Goal: Task Accomplishment & Management: Use online tool/utility

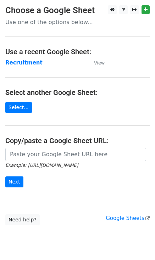
click at [23, 62] on strong "Recruitment" at bounding box center [23, 63] width 37 height 6
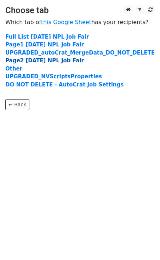
click at [45, 62] on strong "Page2 [DATE] NPL Job Fair" at bounding box center [44, 60] width 79 height 6
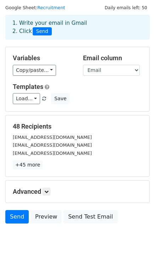
scroll to position [35, 0]
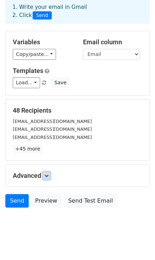
click at [46, 177] on icon at bounding box center [46, 176] width 4 height 4
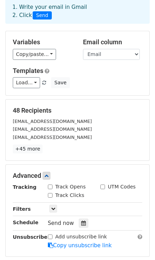
click at [49, 185] on input "Track Opens" at bounding box center [50, 187] width 5 height 5
checkbox input "true"
click at [49, 196] on input "Track Clicks" at bounding box center [50, 195] width 5 height 5
checkbox input "true"
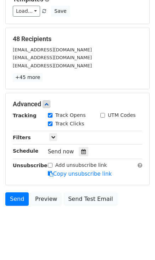
scroll to position [111, 0]
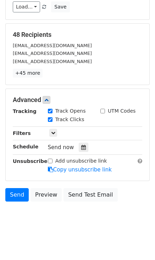
click at [46, 158] on div "Add unsubscribe link Copy unsubscribe link" at bounding box center [95, 165] width 105 height 16
click at [51, 160] on input "Add unsubscribe link" at bounding box center [50, 161] width 5 height 5
checkbox input "true"
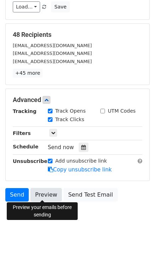
click at [45, 196] on link "Preview" at bounding box center [45, 194] width 31 height 13
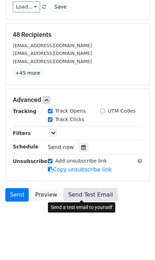
click at [71, 194] on link "Send Test Email" at bounding box center [90, 194] width 54 height 13
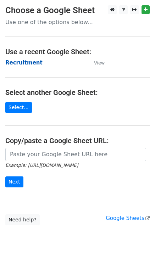
click at [32, 62] on strong "Recruitment" at bounding box center [23, 63] width 37 height 6
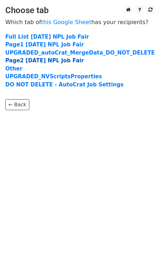
click at [35, 63] on strong "Page2 15 Aug NPL Job Fair" at bounding box center [44, 60] width 79 height 6
click at [35, 62] on strong "Page2 15 Aug NPL Job Fair" at bounding box center [44, 60] width 79 height 6
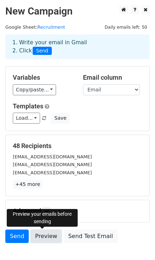
click at [46, 235] on link "Preview" at bounding box center [45, 236] width 31 height 13
click at [40, 237] on link "Preview" at bounding box center [45, 236] width 31 height 13
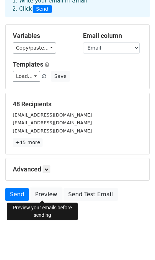
scroll to position [43, 0]
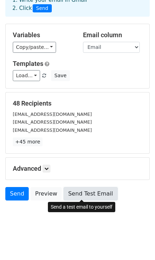
click at [77, 191] on link "Send Test Email" at bounding box center [90, 193] width 54 height 13
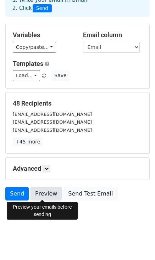
click at [43, 191] on link "Preview" at bounding box center [45, 193] width 31 height 13
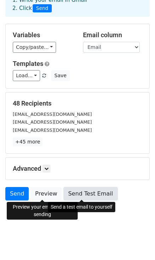
click at [85, 192] on link "Send Test Email" at bounding box center [90, 193] width 54 height 13
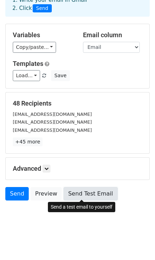
click at [95, 195] on link "Send Test Email" at bounding box center [90, 193] width 54 height 13
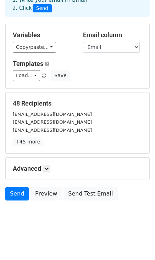
click at [43, 168] on h5 "Advanced" at bounding box center [77, 169] width 129 height 8
click at [45, 167] on icon at bounding box center [46, 169] width 4 height 4
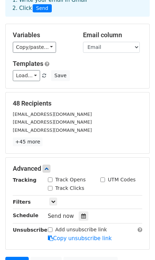
click at [51, 178] on input "Track Opens" at bounding box center [50, 179] width 5 height 5
checkbox input "true"
click at [50, 186] on input "Track Clicks" at bounding box center [50, 188] width 5 height 5
checkbox input "true"
click at [50, 230] on input "Add unsubscribe link" at bounding box center [50, 229] width 5 height 5
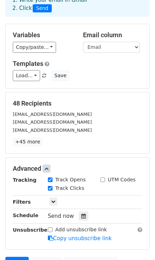
checkbox input "true"
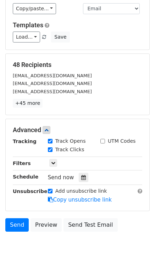
scroll to position [111, 0]
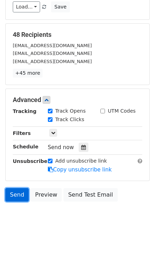
click at [16, 192] on link "Send" at bounding box center [16, 194] width 23 height 13
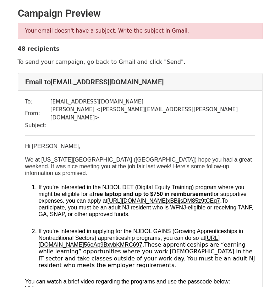
scroll to position [71, 0]
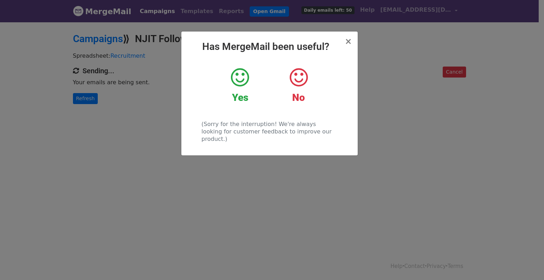
click at [248, 73] on icon at bounding box center [240, 77] width 18 height 21
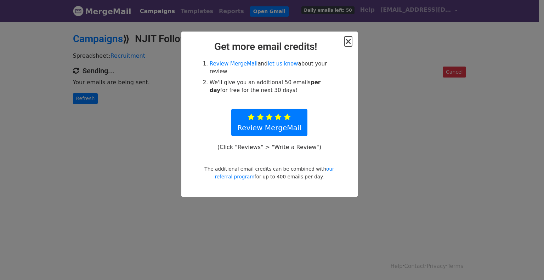
click at [348, 41] on span "×" at bounding box center [348, 41] width 7 height 10
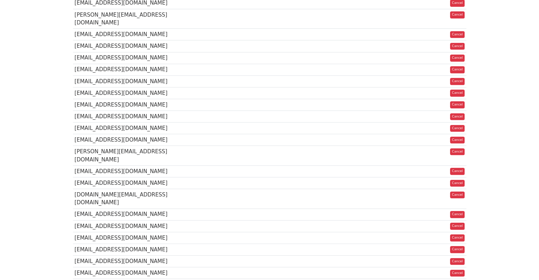
scroll to position [319, 0]
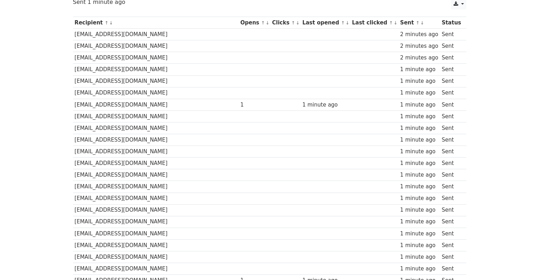
scroll to position [34, 0]
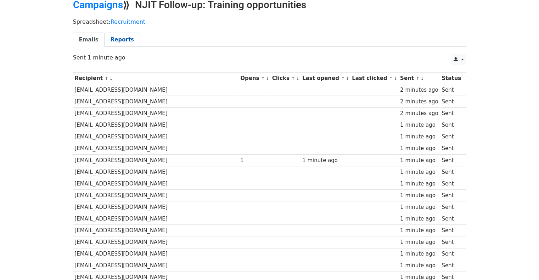
click at [122, 39] on link "Reports" at bounding box center [122, 40] width 35 height 15
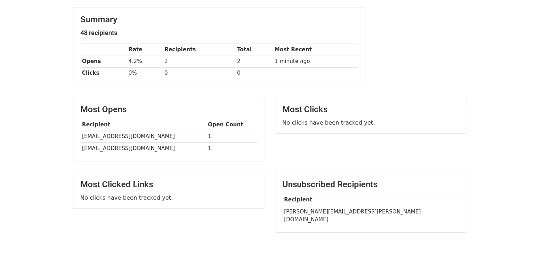
scroll to position [92, 0]
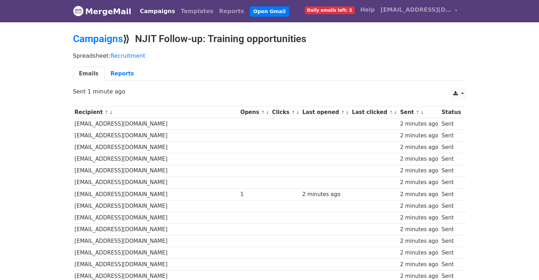
click at [118, 69] on link "Reports" at bounding box center [122, 74] width 35 height 15
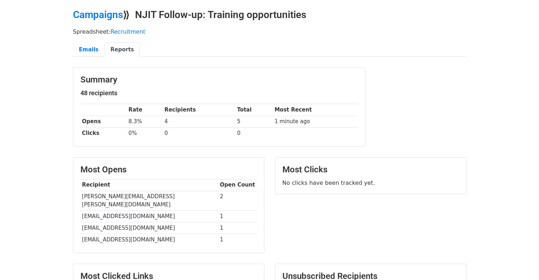
scroll to position [35, 0]
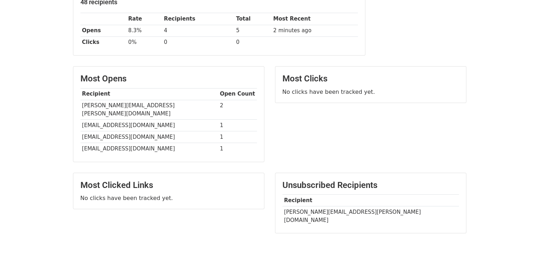
scroll to position [80, 0]
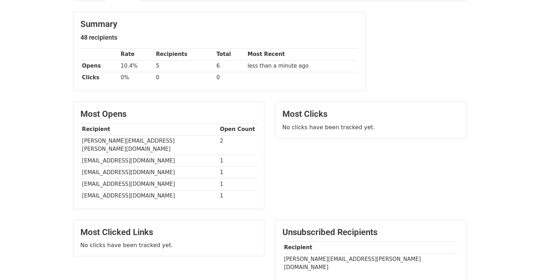
scroll to position [80, 0]
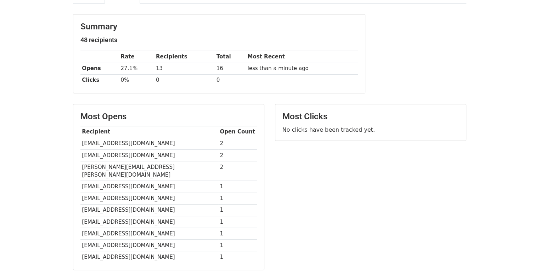
scroll to position [35, 0]
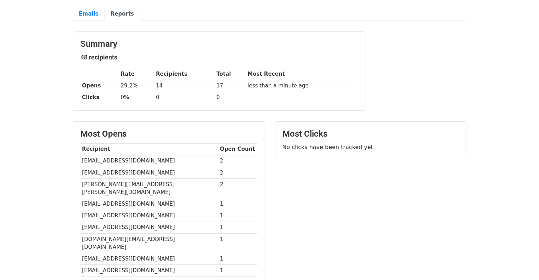
scroll to position [43, 0]
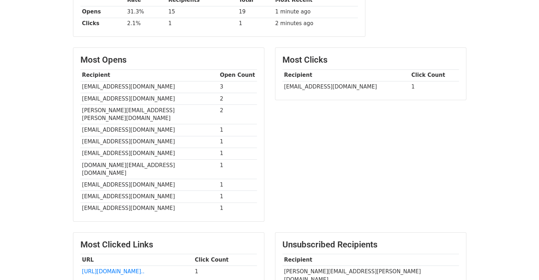
scroll to position [149, 0]
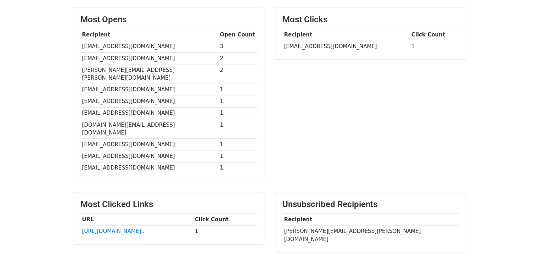
scroll to position [185, 0]
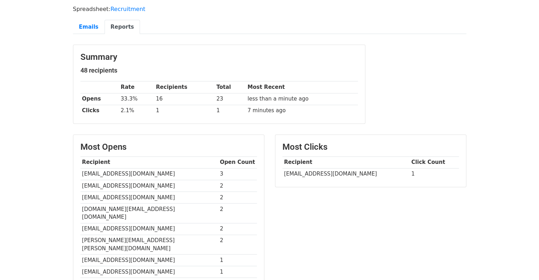
scroll to position [8, 0]
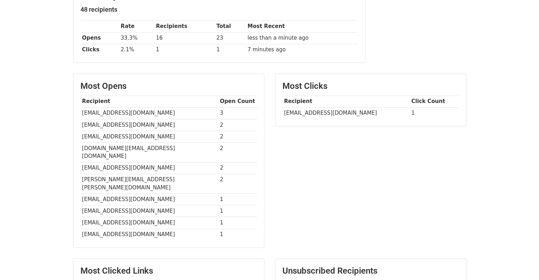
scroll to position [149, 0]
